Goal: Obtain resource: Obtain resource

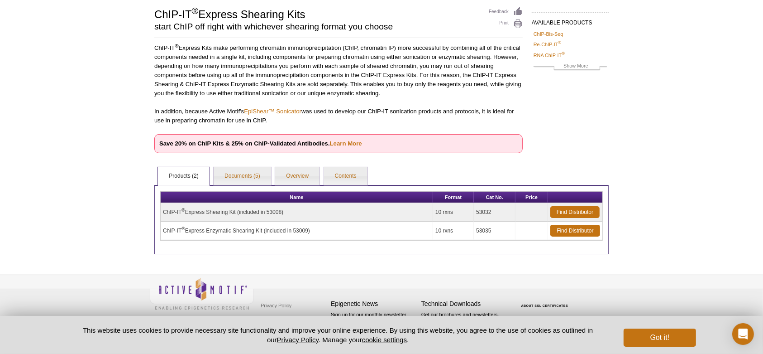
scroll to position [63, 0]
click at [282, 210] on td "ChIP-IT ® Express Shearing Kit (included in 53008)" at bounding box center [297, 212] width 272 height 19
click at [697, 209] on div "Active Motif Logo Enabling Epigenetics Research 0 Search Skip to content Active…" at bounding box center [381, 145] width 763 height 417
click at [262, 199] on th "Name" at bounding box center [297, 196] width 272 height 11
drag, startPoint x: 266, startPoint y: 208, endPoint x: 285, endPoint y: 208, distance: 19.0
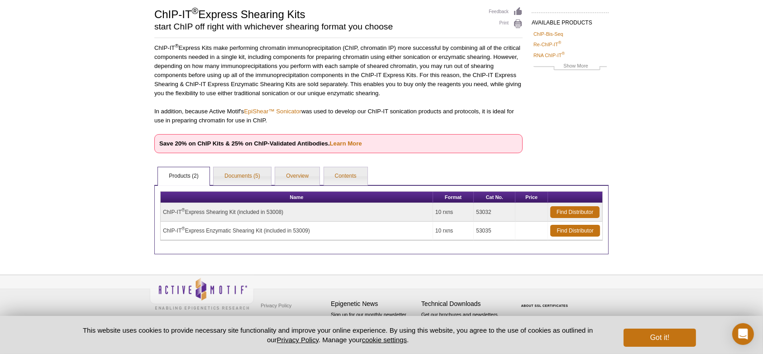
click at [285, 208] on td "ChIP-IT ® Express Shearing Kit (included in 53008)" at bounding box center [297, 212] width 272 height 19
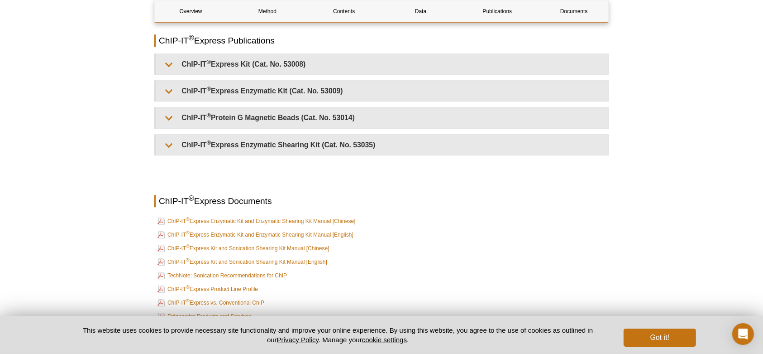
scroll to position [2329, 0]
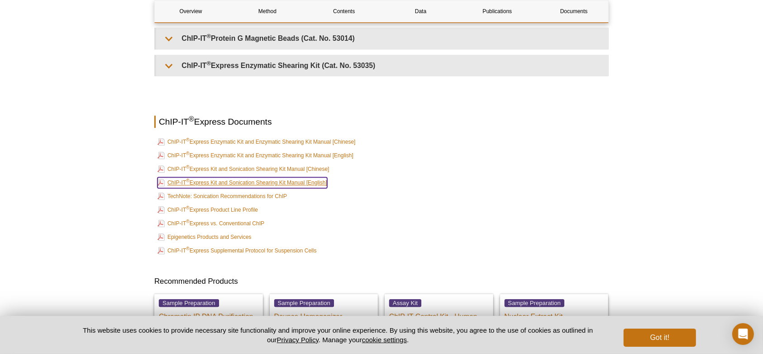
click at [288, 179] on link "ChIP-IT ® Express Kit and Sonication Shearing Kit Manual [English]" at bounding box center [243, 182] width 170 height 11
